Goal: Task Accomplishment & Management: Manage account settings

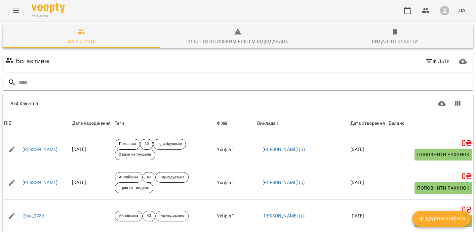
click at [437, 10] on button "button" at bounding box center [444, 10] width 17 height 17
click at [440, 59] on span "Вийти" at bounding box center [435, 61] width 16 height 8
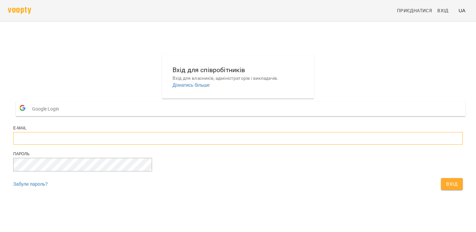
type input "**********"
click at [284, 191] on div "Забули пароль? Вхід" at bounding box center [238, 184] width 452 height 15
click at [441, 190] on button "Вхід" at bounding box center [452, 184] width 22 height 12
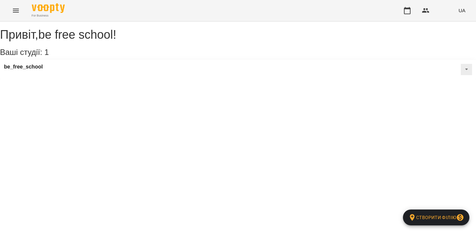
click at [17, 9] on icon "Menu" at bounding box center [16, 11] width 8 height 8
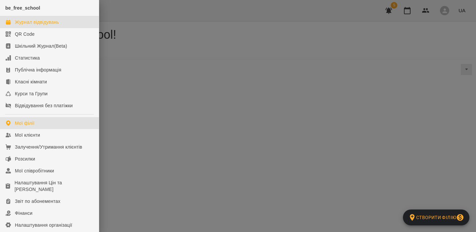
click at [24, 21] on div "Журнал відвідувань" at bounding box center [37, 22] width 44 height 7
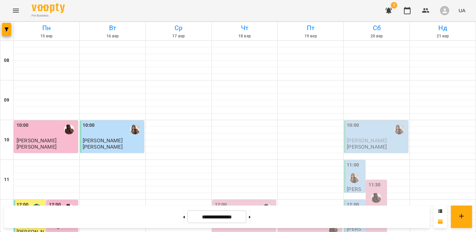
click at [16, 11] on icon "Menu" at bounding box center [16, 11] width 6 height 4
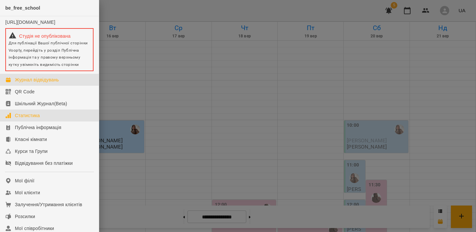
click at [38, 121] on link "Статистика" at bounding box center [49, 115] width 99 height 12
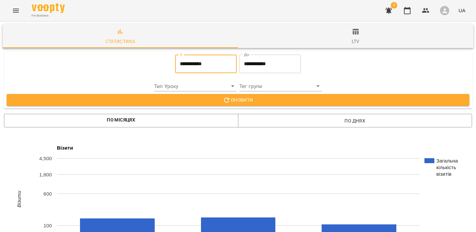
click at [209, 67] on input "**********" at bounding box center [206, 64] width 62 height 19
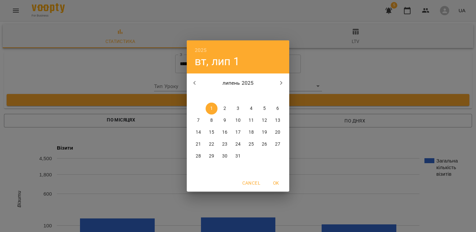
click at [280, 78] on button "button" at bounding box center [282, 83] width 16 height 16
click at [201, 107] on span "1" at bounding box center [199, 108] width 12 height 7
type input "**********"
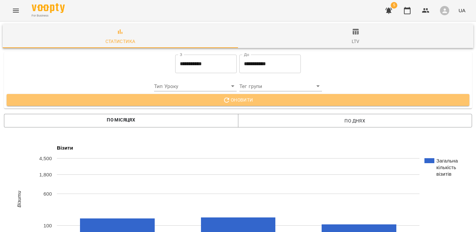
click at [217, 103] on span "Оновити" at bounding box center [238, 100] width 452 height 8
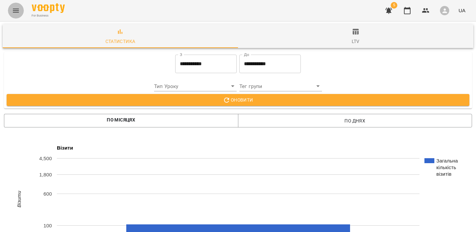
click at [16, 3] on button "Menu" at bounding box center [16, 11] width 16 height 16
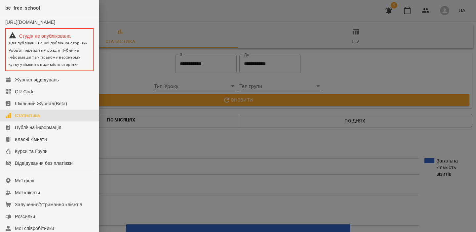
click at [268, 169] on div at bounding box center [238, 116] width 476 height 232
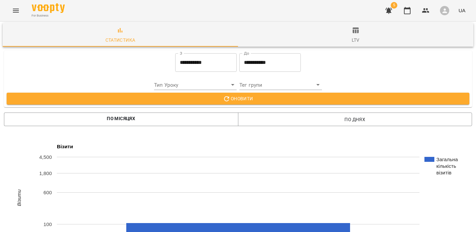
scroll to position [208, 0]
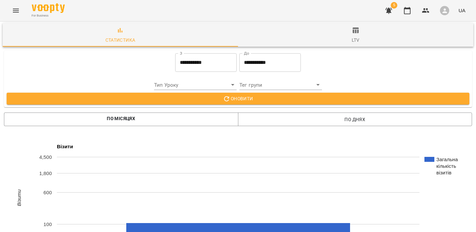
click at [452, 12] on button "button" at bounding box center [444, 10] width 17 height 17
click at [439, 61] on span "Вийти" at bounding box center [435, 61] width 16 height 8
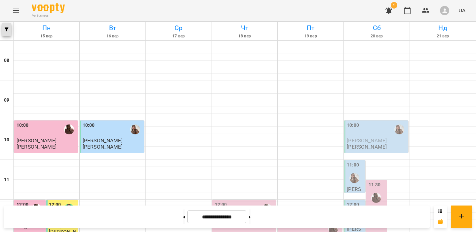
click at [6, 27] on button "button" at bounding box center [6, 29] width 9 height 13
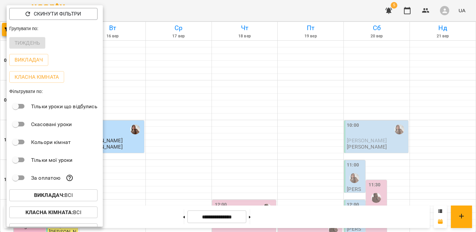
scroll to position [30, 0]
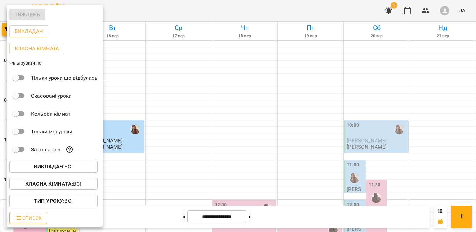
click at [40, 220] on span "Список" at bounding box center [28, 218] width 27 height 8
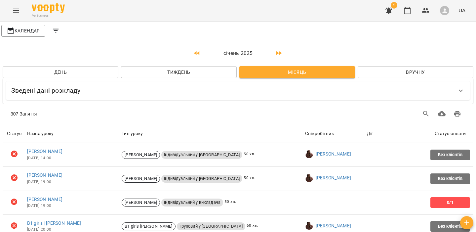
click at [197, 54] on icon "button" at bounding box center [197, 53] width 8 height 8
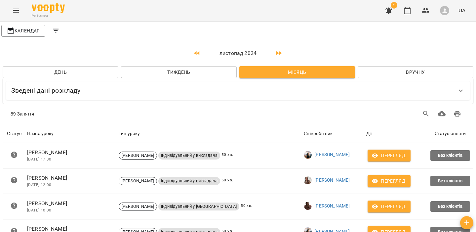
click at [280, 51] on icon "button" at bounding box center [279, 53] width 8 height 8
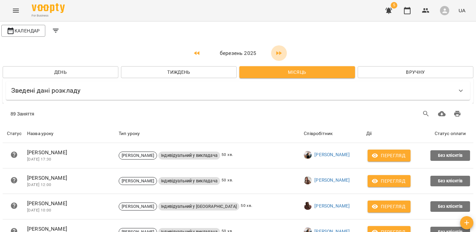
click at [280, 51] on icon "button" at bounding box center [279, 53] width 8 height 8
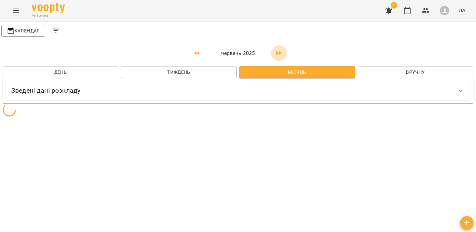
click at [280, 51] on icon "button" at bounding box center [279, 53] width 8 height 8
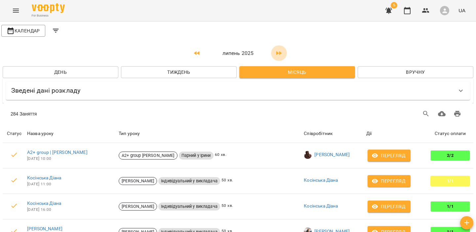
click at [280, 51] on icon "button" at bounding box center [279, 53] width 8 height 8
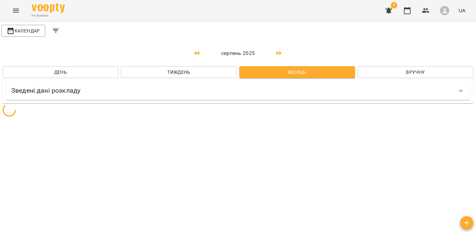
click at [280, 51] on icon "button" at bounding box center [279, 53] width 8 height 8
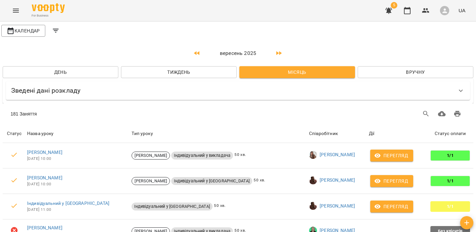
scroll to position [0, 0]
click at [55, 28] on icon "Filters" at bounding box center [56, 31] width 8 height 8
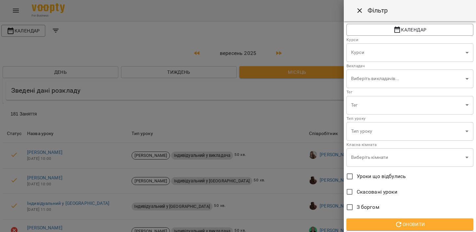
click at [372, 190] on span "Скасовані уроки" at bounding box center [377, 192] width 41 height 8
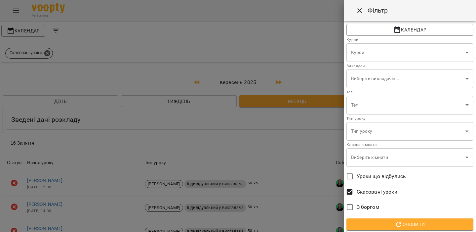
click at [362, 191] on span "Скасовані уроки" at bounding box center [377, 192] width 41 height 8
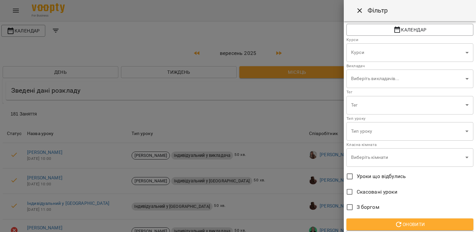
click at [383, 222] on span "Оновити" at bounding box center [410, 224] width 116 height 8
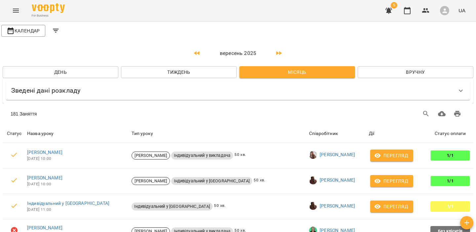
scroll to position [416, 0]
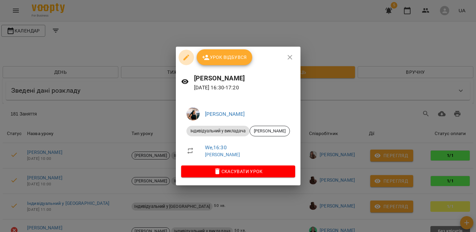
click at [191, 56] on icon "button" at bounding box center [187, 58] width 8 height 8
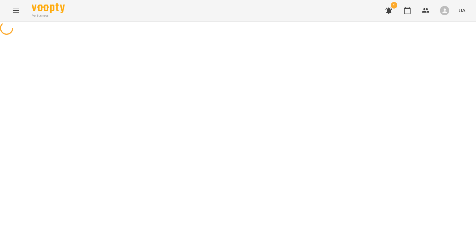
select select "**********"
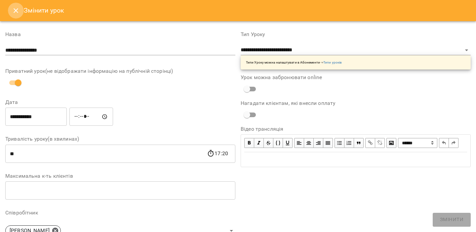
click at [15, 8] on icon "Close" at bounding box center [16, 11] width 8 height 8
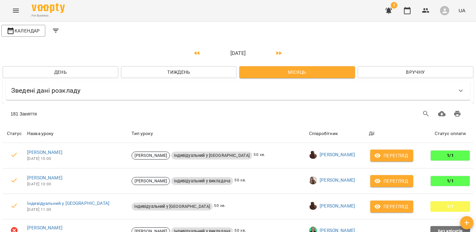
scroll to position [211, 0]
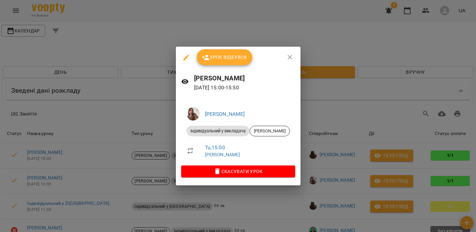
click at [183, 60] on icon "button" at bounding box center [187, 58] width 8 height 8
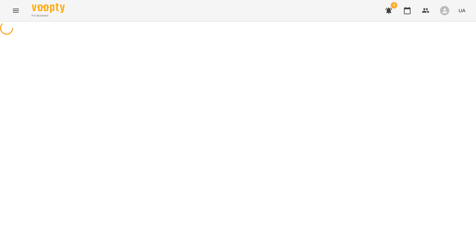
select select "**********"
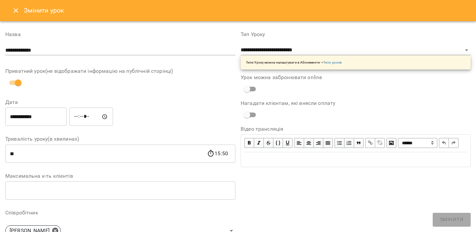
click at [10, 11] on button "Close" at bounding box center [16, 11] width 16 height 16
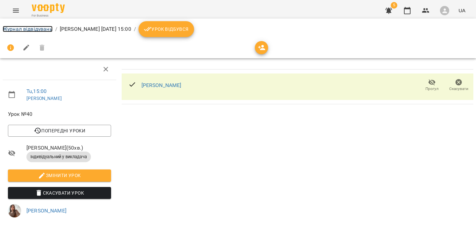
click at [34, 28] on link "Журнал відвідувань" at bounding box center [28, 29] width 50 height 6
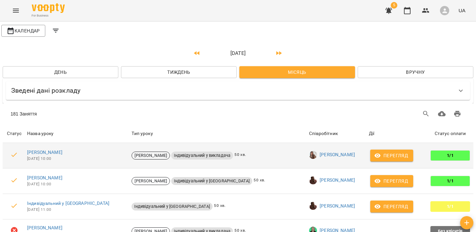
scroll to position [225, 0]
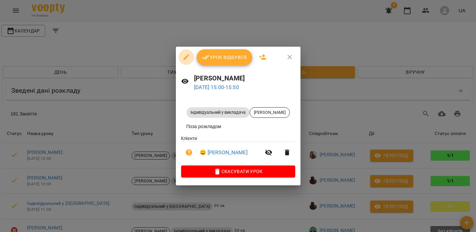
click at [183, 57] on icon "button" at bounding box center [186, 57] width 6 height 6
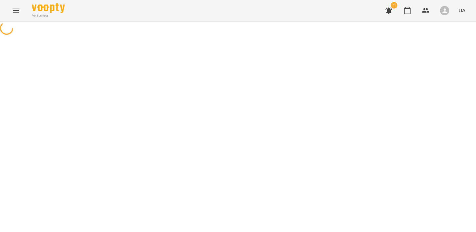
select select "**********"
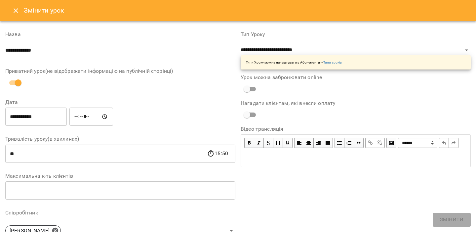
click at [13, 16] on button "Close" at bounding box center [16, 11] width 16 height 16
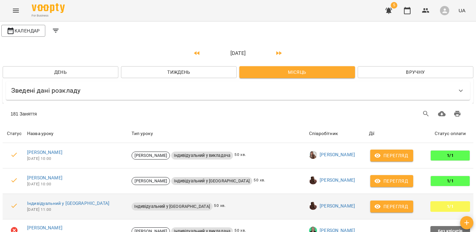
scroll to position [61, 0]
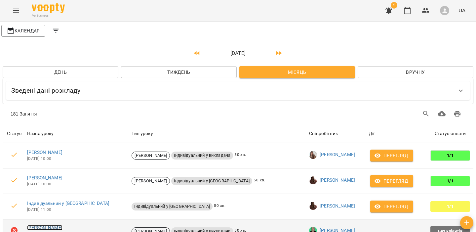
click at [41, 225] on link "Ольга Борисова" at bounding box center [44, 227] width 35 height 5
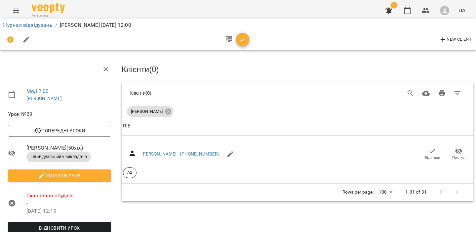
click at [239, 34] on button "button" at bounding box center [242, 39] width 13 height 13
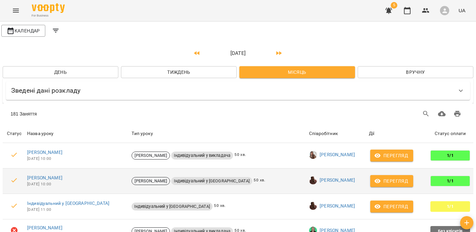
scroll to position [162, 0]
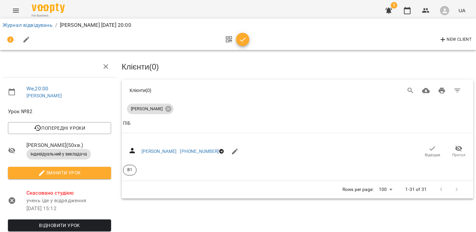
scroll to position [50, 0]
click at [241, 36] on icon "button" at bounding box center [243, 40] width 8 height 8
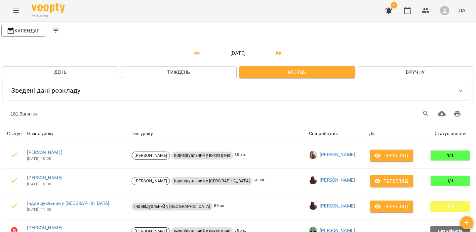
scroll to position [611, 0]
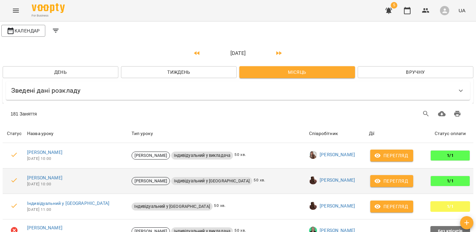
scroll to position [977, 0]
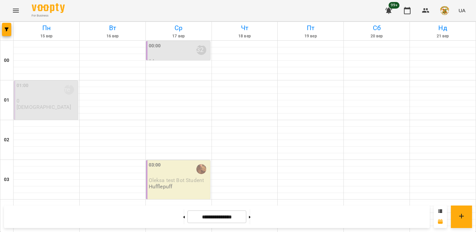
click at [179, 177] on span "Oleksa test Bot Student" at bounding box center [176, 180] width 55 height 6
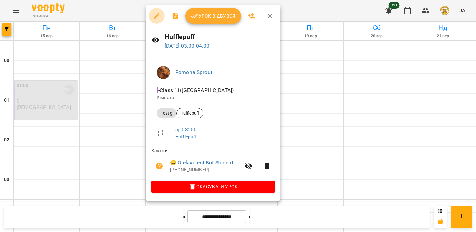
click at [160, 21] on button "button" at bounding box center [157, 16] width 16 height 16
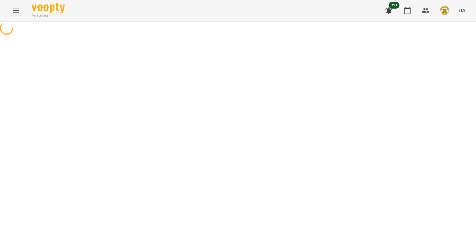
select select "******"
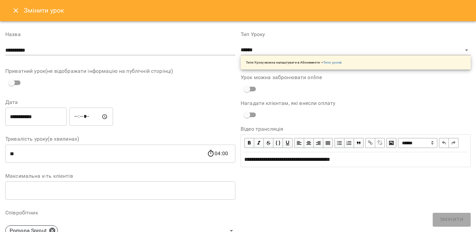
click at [14, 15] on button "Close" at bounding box center [16, 11] width 16 height 16
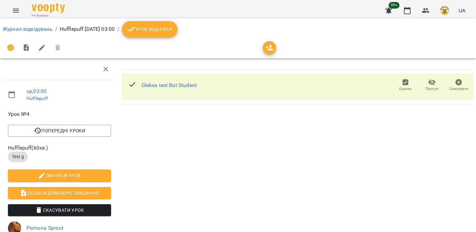
click at [57, 209] on span "Скасувати Урок" at bounding box center [59, 210] width 93 height 8
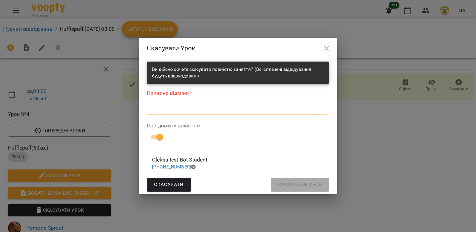
click at [189, 111] on textarea at bounding box center [238, 110] width 183 height 6
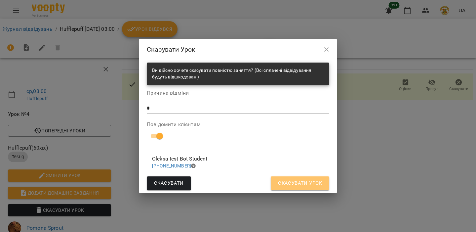
click at [314, 181] on span "Скасувати Урок" at bounding box center [300, 183] width 44 height 9
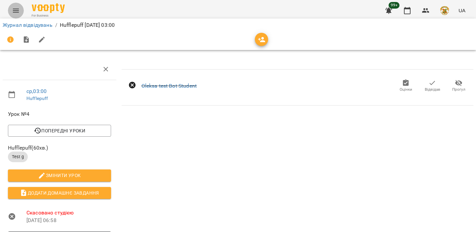
click at [18, 13] on icon "Menu" at bounding box center [16, 11] width 8 height 8
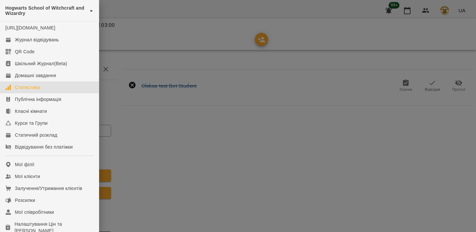
click at [49, 92] on link "Статистика" at bounding box center [49, 87] width 99 height 12
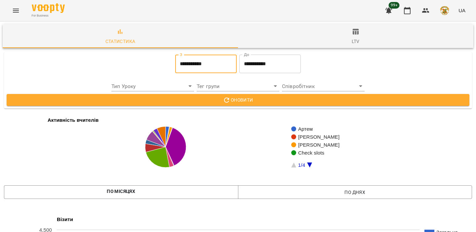
click at [217, 58] on input "**********" at bounding box center [206, 64] width 62 height 19
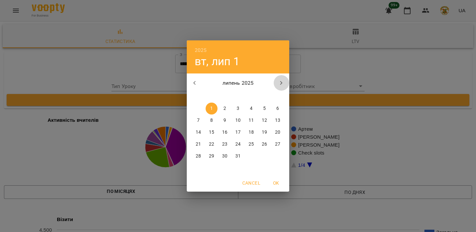
click at [286, 81] on button "button" at bounding box center [282, 83] width 16 height 16
click at [283, 88] on button "button" at bounding box center [282, 83] width 16 height 16
click at [196, 107] on span "1" at bounding box center [199, 108] width 12 height 7
type input "**********"
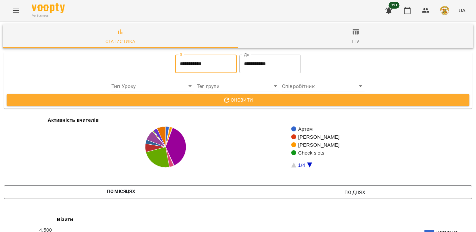
click at [228, 104] on button "Оновити" at bounding box center [238, 100] width 463 height 12
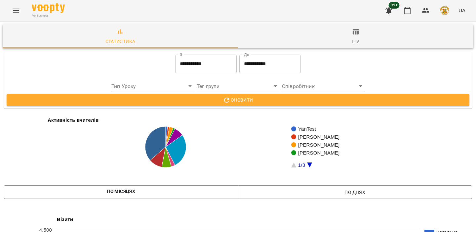
click at [253, 93] on div "Оновити" at bounding box center [238, 100] width 466 height 15
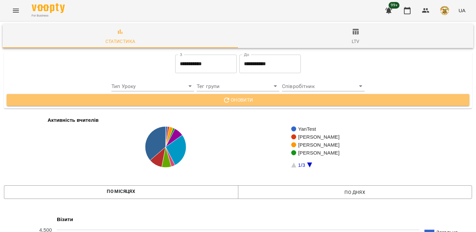
click at [245, 106] on button "Оновити" at bounding box center [238, 100] width 463 height 12
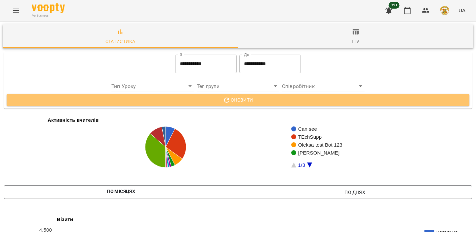
click at [258, 96] on button "Оновити" at bounding box center [238, 100] width 463 height 12
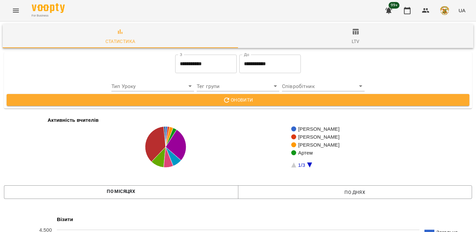
click at [254, 103] on span "Оновити" at bounding box center [238, 100] width 452 height 8
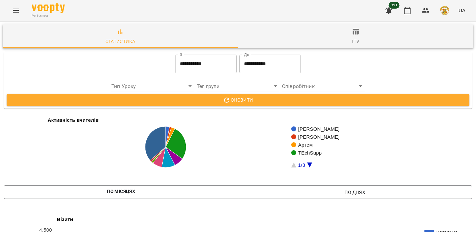
click at [237, 103] on span "Оновити" at bounding box center [238, 100] width 452 height 8
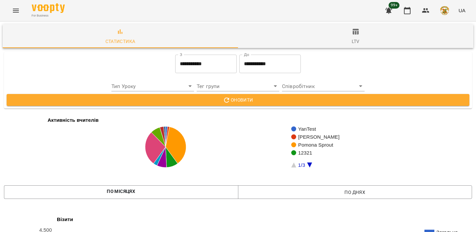
scroll to position [220, 0]
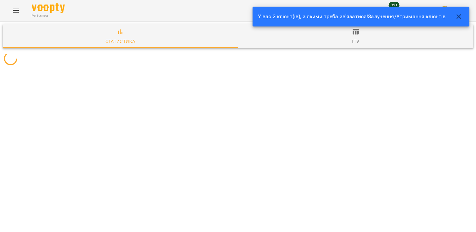
click at [456, 16] on icon "button" at bounding box center [459, 17] width 8 height 8
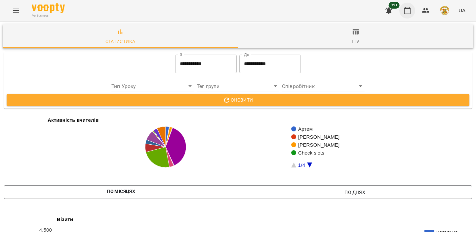
click at [410, 9] on icon "button" at bounding box center [407, 10] width 7 height 7
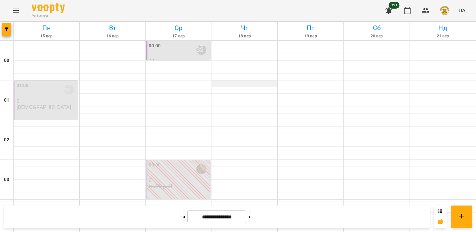
click at [236, 85] on div at bounding box center [245, 83] width 66 height 7
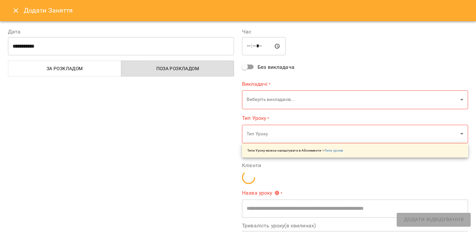
type input "**********"
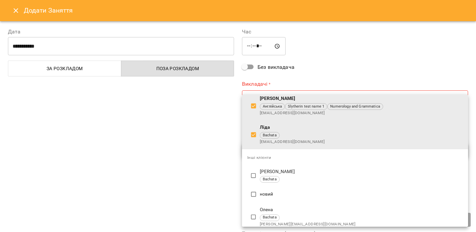
scroll to position [68, 0]
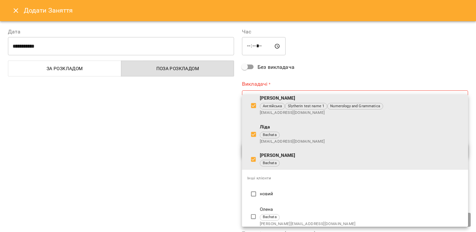
type input "**********"
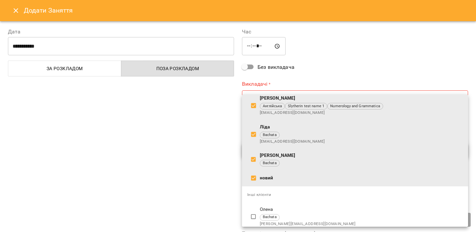
click at [282, 74] on div at bounding box center [238, 116] width 476 height 232
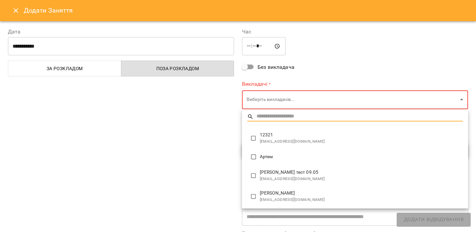
type input "**********"
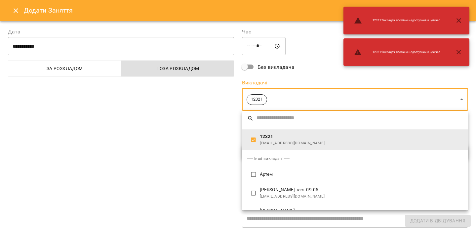
click at [211, 136] on div at bounding box center [238, 116] width 476 height 232
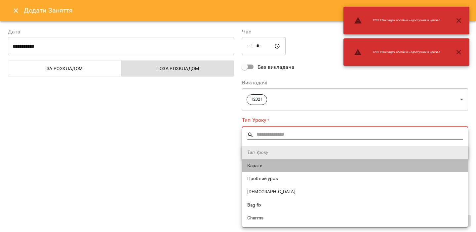
click at [253, 161] on li "Карате" at bounding box center [355, 165] width 226 height 13
type input "******"
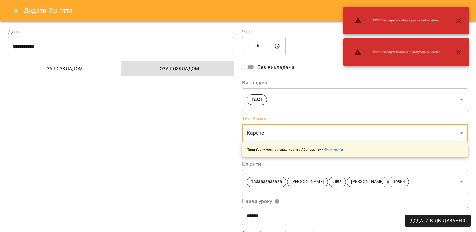
click at [438, 219] on span "Додати Відвідування" at bounding box center [437, 221] width 55 height 8
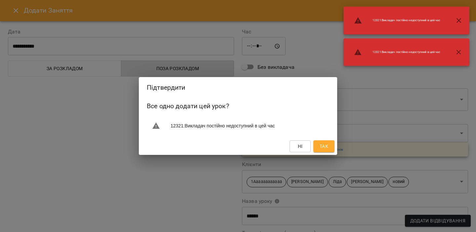
click at [324, 143] on span "Так" at bounding box center [324, 146] width 9 height 8
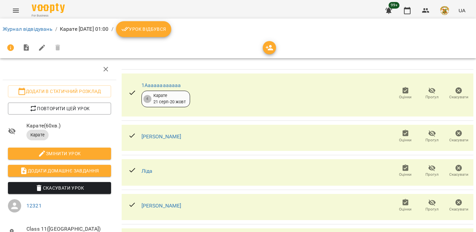
click at [58, 187] on span "Скасувати Урок" at bounding box center [59, 188] width 93 height 8
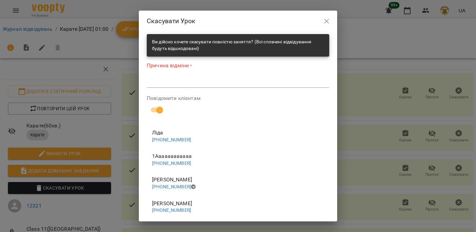
click at [204, 87] on div "*" at bounding box center [238, 82] width 183 height 11
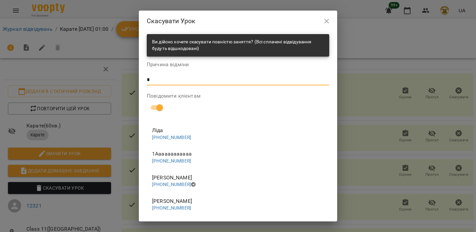
scroll to position [31, 0]
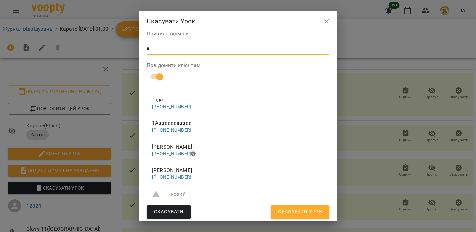
click at [302, 212] on span "Скасувати Урок" at bounding box center [300, 212] width 44 height 9
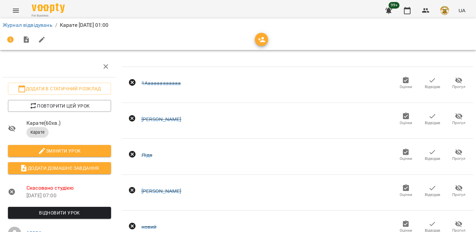
scroll to position [39, 0]
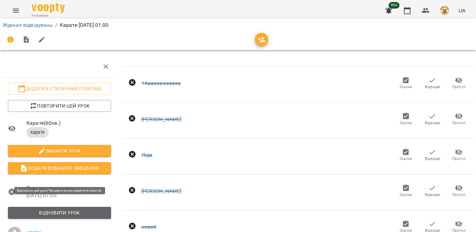
click at [93, 209] on span "Відновити урок" at bounding box center [59, 213] width 93 height 8
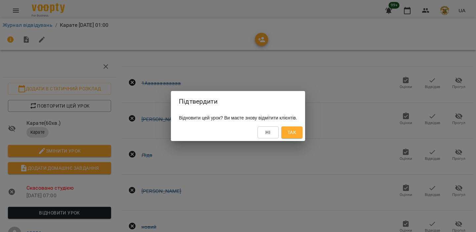
click at [296, 130] on span "Так" at bounding box center [292, 132] width 9 height 8
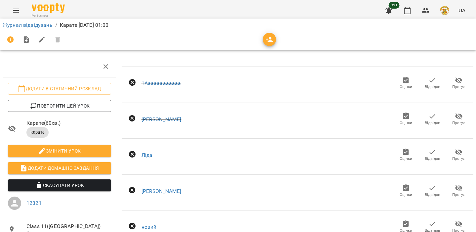
scroll to position [0, 0]
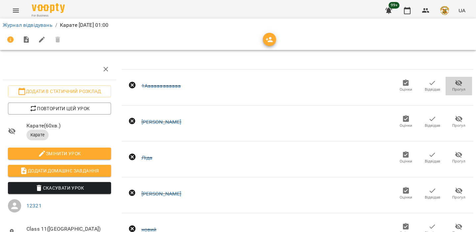
click at [460, 81] on icon "button" at bounding box center [458, 83] width 7 height 6
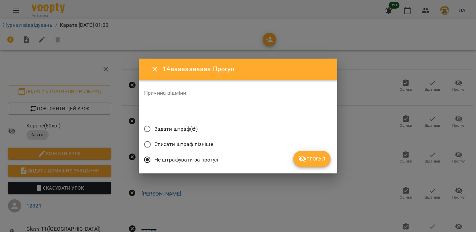
click at [181, 142] on span "Списати штраф пізніше" at bounding box center [183, 144] width 59 height 8
click at [311, 158] on span "Прогул" at bounding box center [312, 159] width 27 height 8
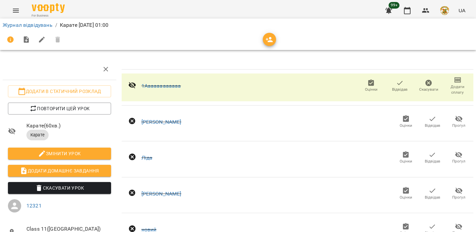
click at [461, 121] on icon "button" at bounding box center [458, 119] width 7 height 6
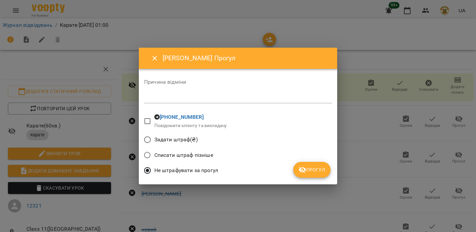
click at [177, 171] on span "Не штрафувати за прогул" at bounding box center [186, 170] width 64 height 8
click at [310, 166] on span "Прогул" at bounding box center [312, 170] width 27 height 8
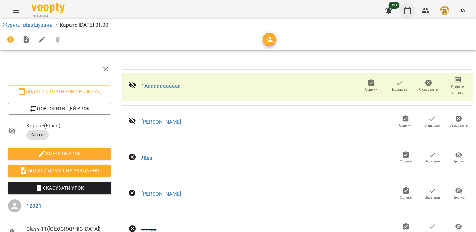
click at [409, 15] on button "button" at bounding box center [408, 11] width 16 height 16
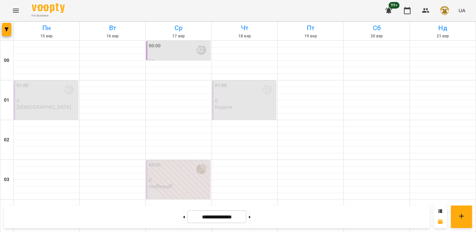
click at [188, 56] on div "00:00 12321" at bounding box center [179, 49] width 60 height 15
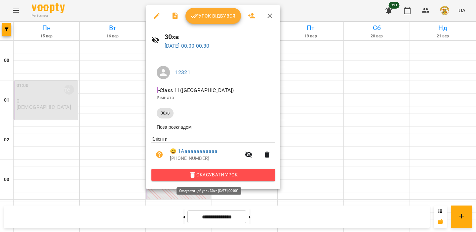
click at [207, 175] on span "Скасувати Урок" at bounding box center [213, 175] width 113 height 8
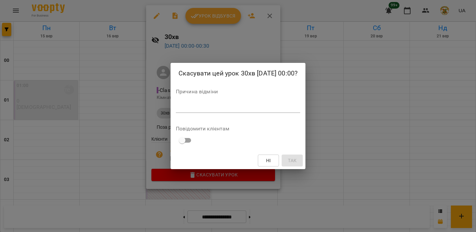
click at [220, 112] on div "*" at bounding box center [238, 107] width 124 height 11
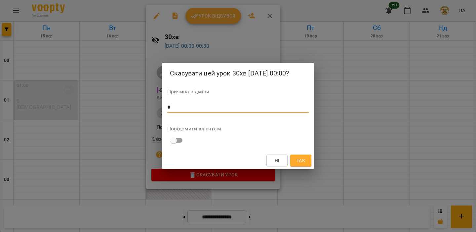
click at [308, 166] on div "Ні Так" at bounding box center [238, 160] width 152 height 17
click at [307, 163] on button "Так" at bounding box center [300, 160] width 21 height 12
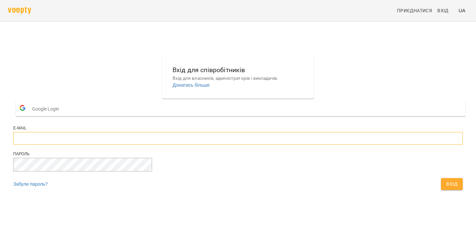
type input "**********"
click at [447, 188] on span "Вхід" at bounding box center [452, 184] width 11 height 8
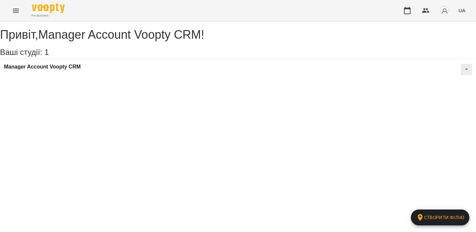
click at [293, 28] on h1 "Привіт , Manager Account Voopty CRM !" at bounding box center [238, 34] width 476 height 13
